Goal: Task Accomplishment & Management: Use online tool/utility

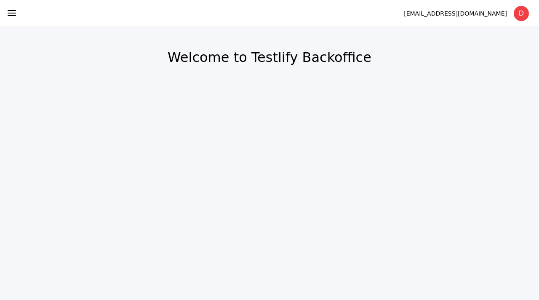
click at [16, 17] on icon at bounding box center [12, 13] width 10 height 10
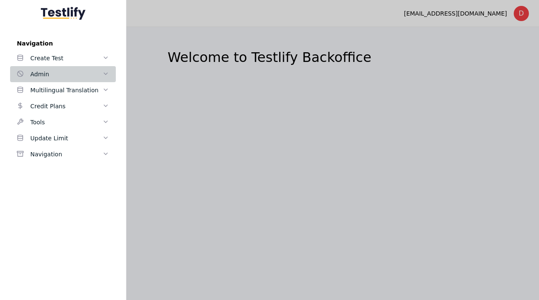
click at [75, 75] on div "Admin" at bounding box center [66, 74] width 72 height 10
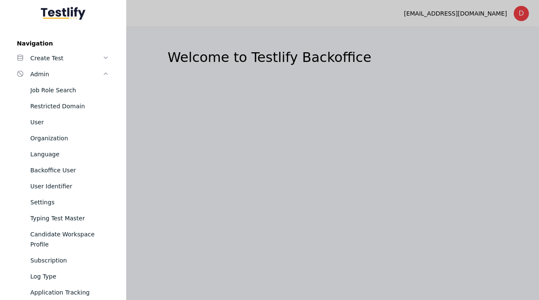
scroll to position [350, 0]
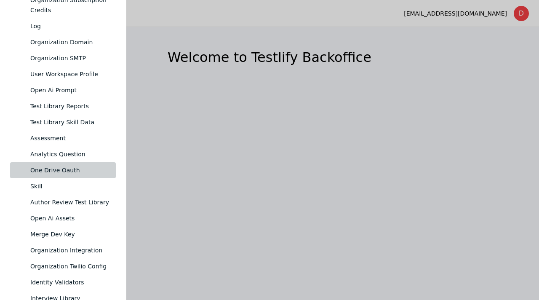
click at [59, 165] on div "One Drive Oauth" at bounding box center [69, 170] width 79 height 10
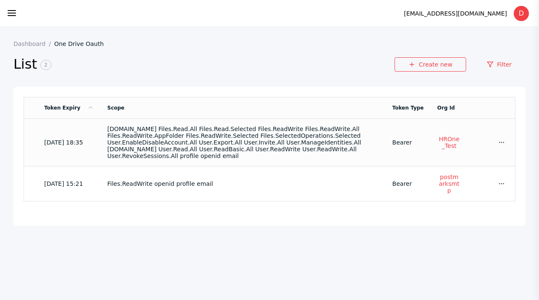
click at [303, 137] on section "[DOMAIN_NAME] Files.Read.All Files.Read.Selected Files.ReadWrite Files.ReadWrit…" at bounding box center [243, 142] width 272 height 34
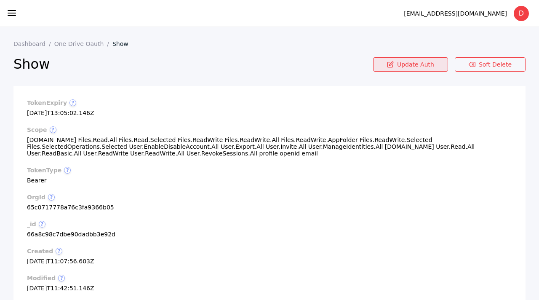
click at [394, 62] on icon at bounding box center [390, 64] width 7 height 7
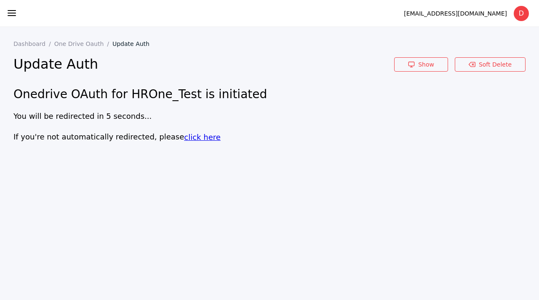
click at [189, 136] on link "click here" at bounding box center [202, 137] width 37 height 9
